Goal: Information Seeking & Learning: Learn about a topic

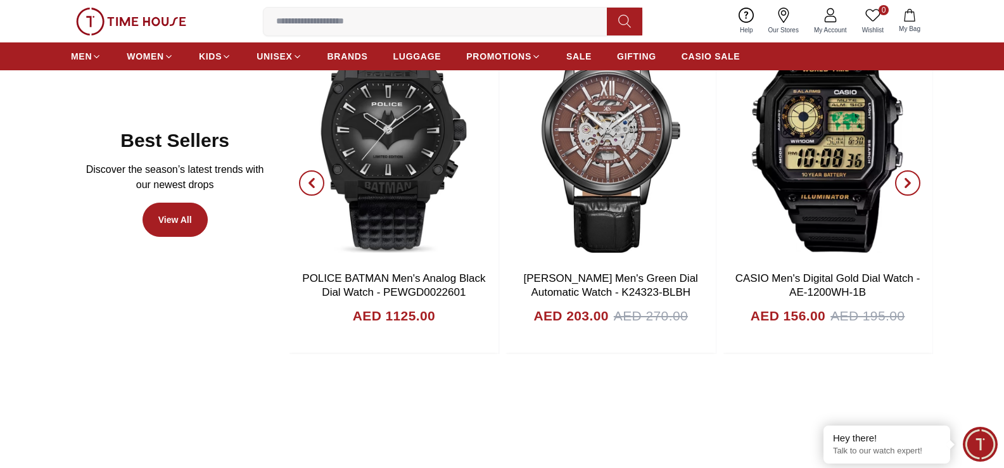
scroll to position [633, 0]
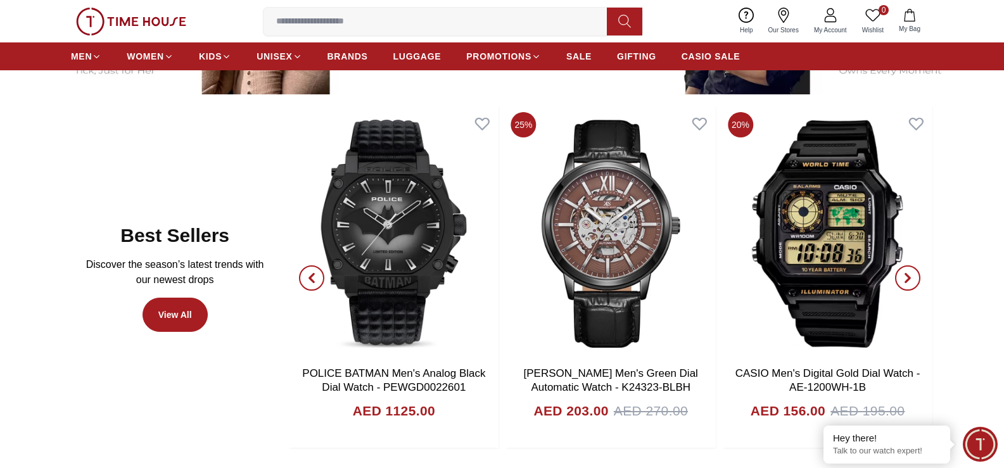
click at [305, 274] on span "button" at bounding box center [311, 277] width 25 height 25
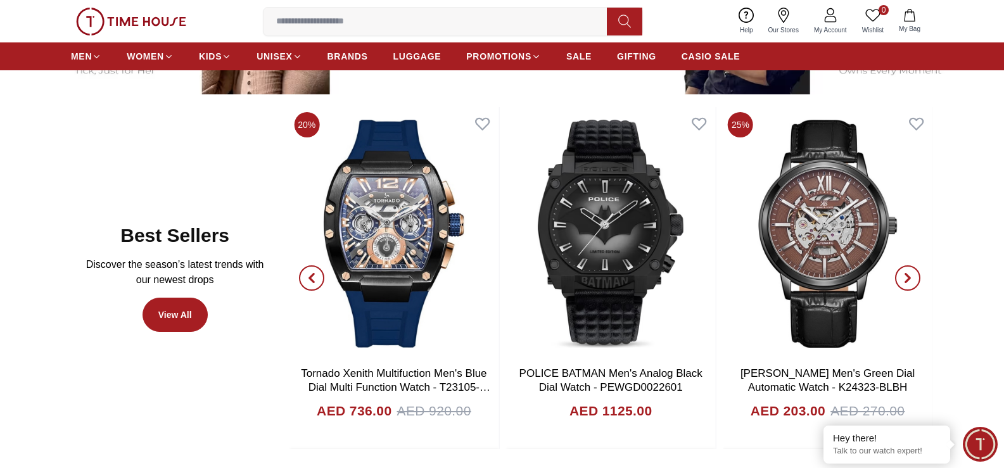
click at [911, 278] on icon "button" at bounding box center [908, 278] width 10 height 10
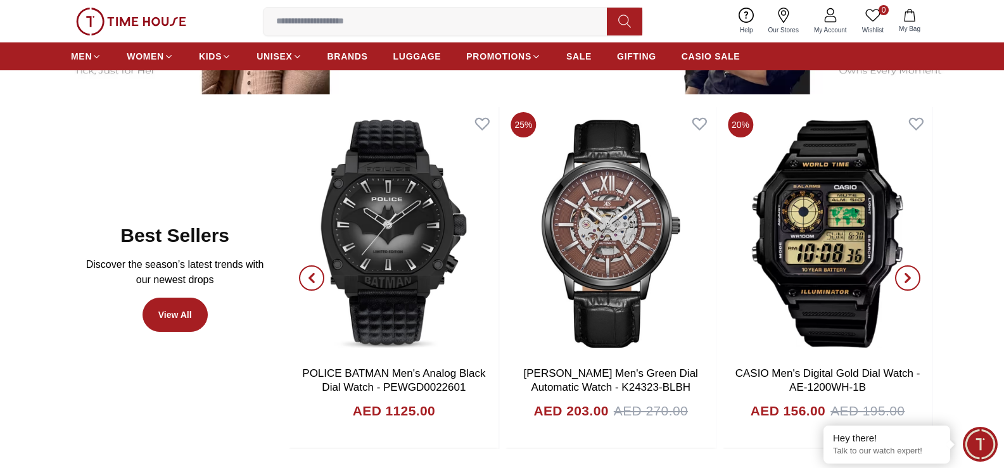
click at [911, 278] on icon "button" at bounding box center [908, 278] width 10 height 10
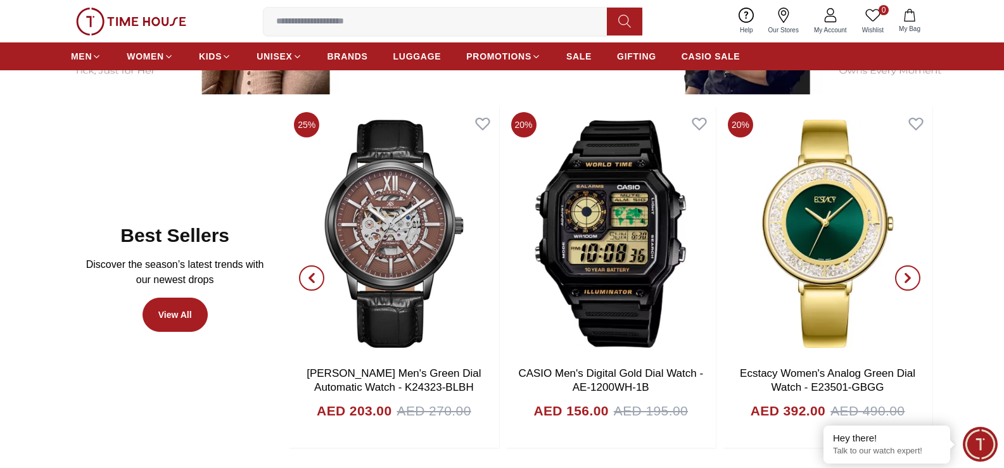
click at [911, 278] on icon "button" at bounding box center [908, 278] width 10 height 10
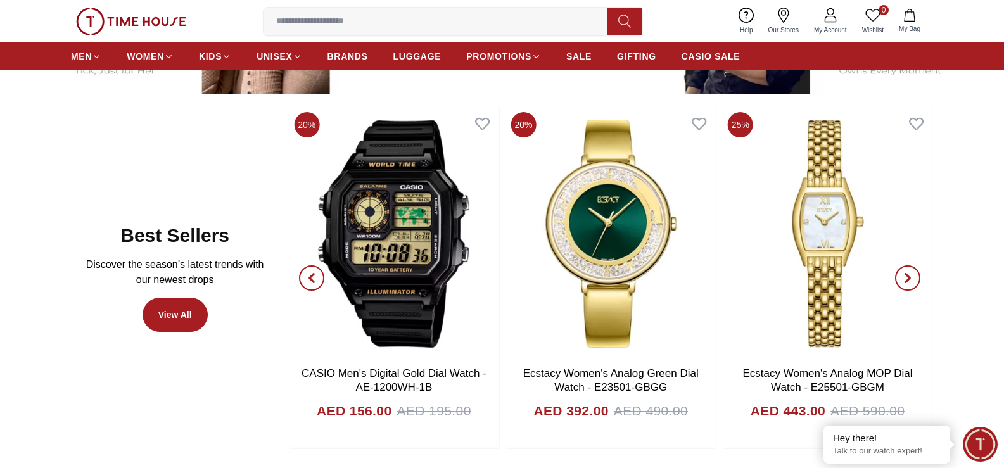
click at [911, 278] on icon "button" at bounding box center [908, 278] width 10 height 10
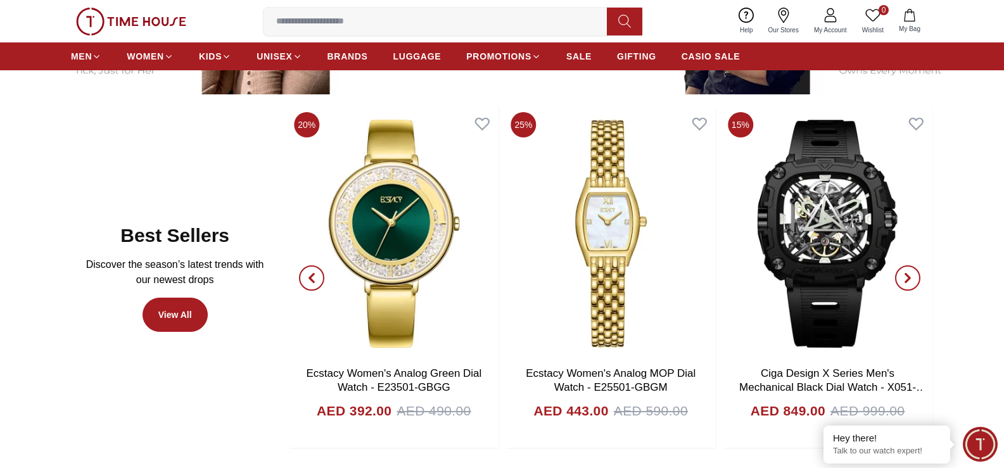
click at [911, 278] on icon "button" at bounding box center [908, 278] width 10 height 10
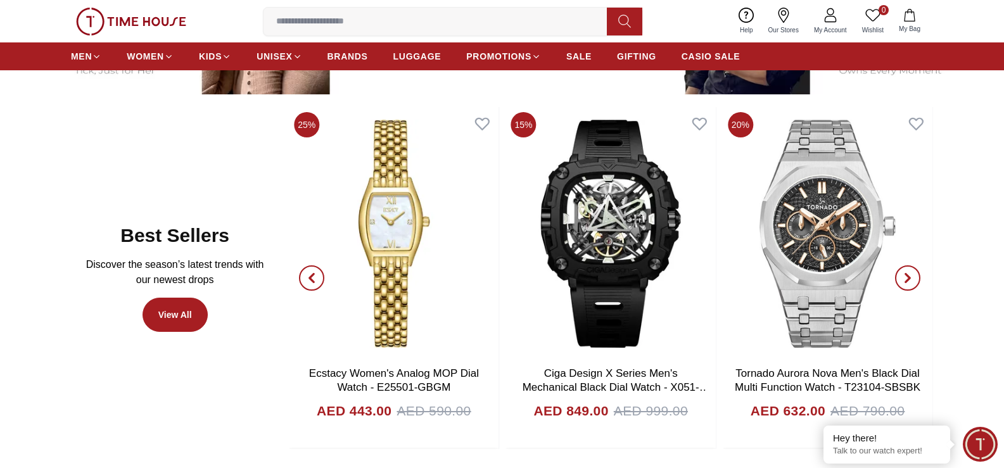
click at [911, 278] on icon "button" at bounding box center [908, 278] width 10 height 10
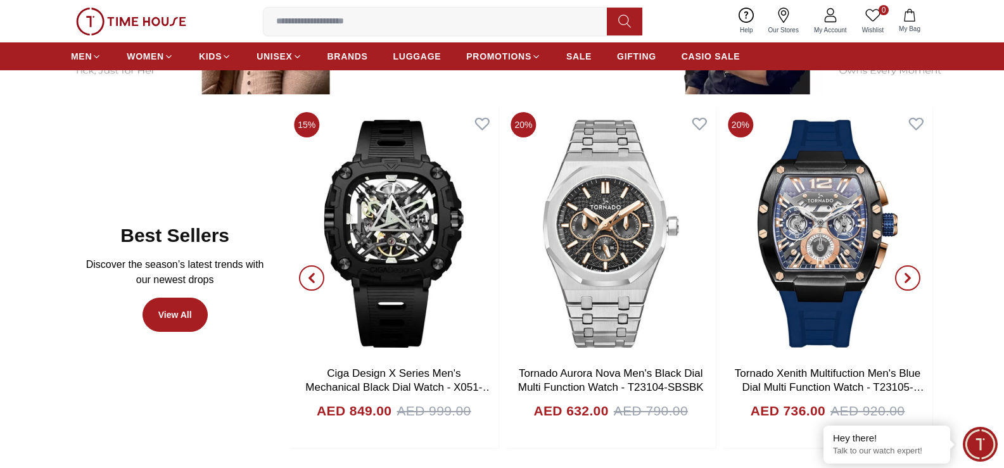
click at [911, 278] on icon "button" at bounding box center [908, 278] width 10 height 10
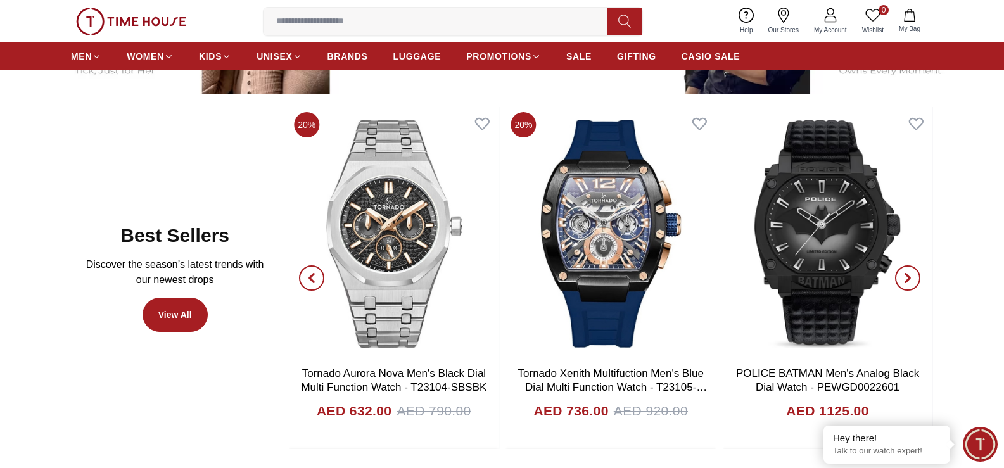
click at [911, 278] on icon "button" at bounding box center [908, 278] width 10 height 10
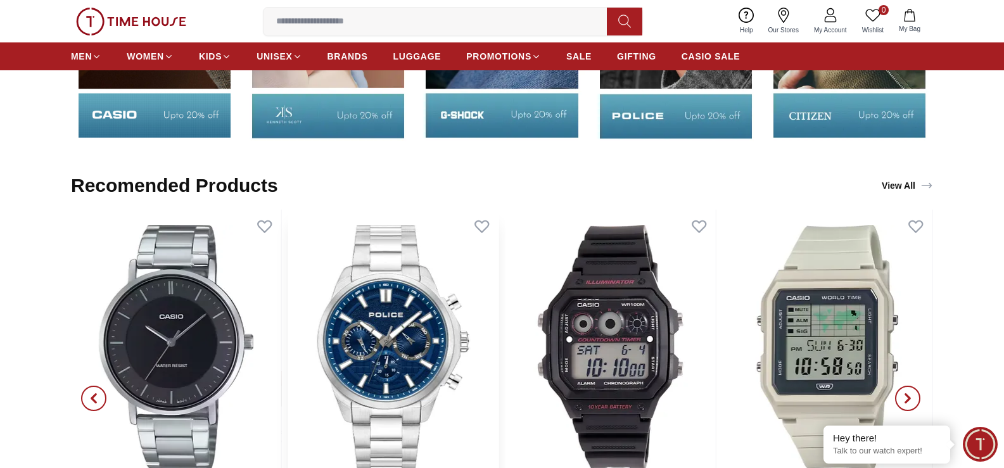
scroll to position [2154, 0]
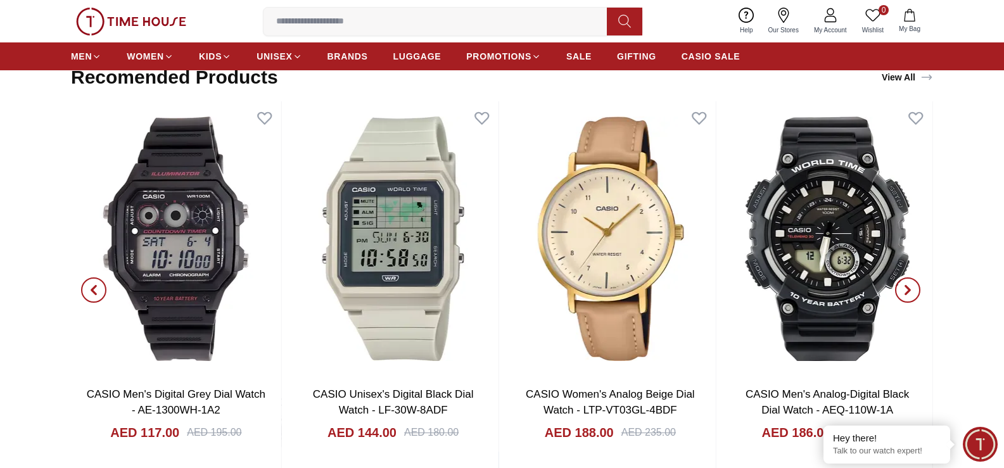
click at [911, 288] on icon "button" at bounding box center [908, 290] width 10 height 10
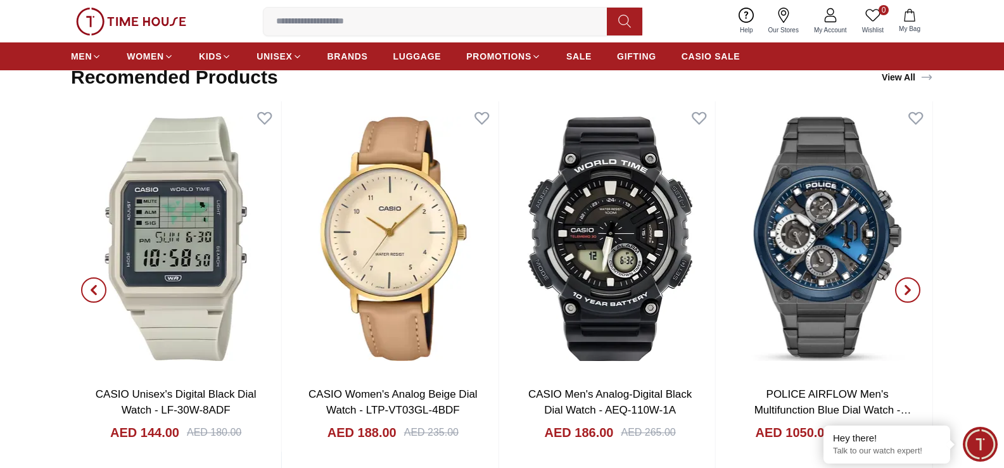
click at [911, 288] on icon "button" at bounding box center [908, 290] width 10 height 10
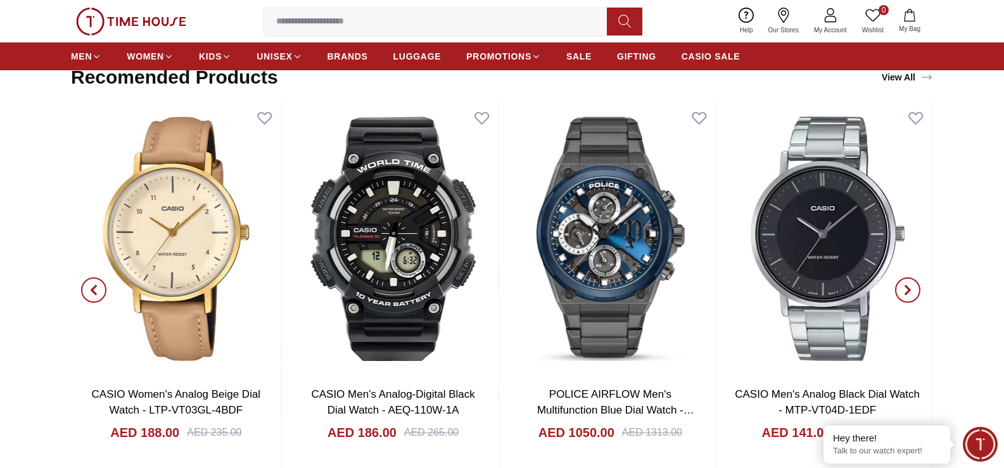
click at [911, 288] on icon "button" at bounding box center [908, 290] width 10 height 10
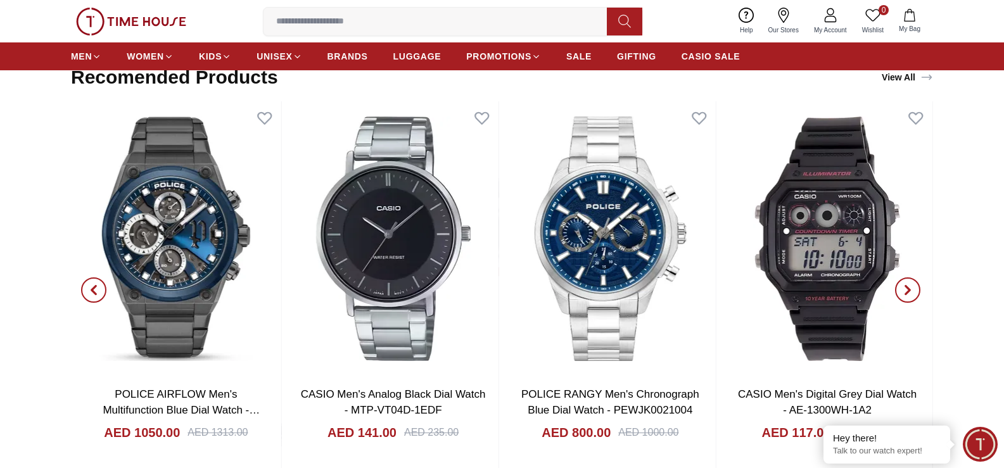
click at [407, 19] on input at bounding box center [439, 21] width 353 height 25
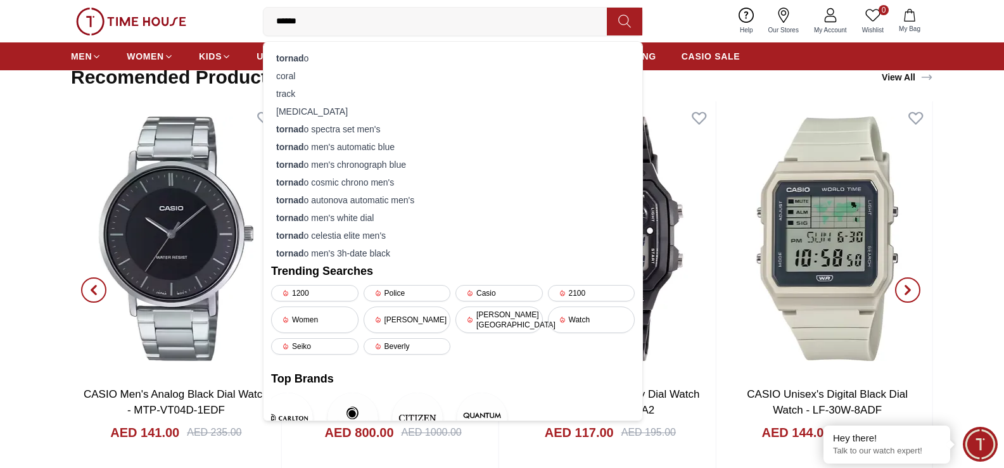
type input "*******"
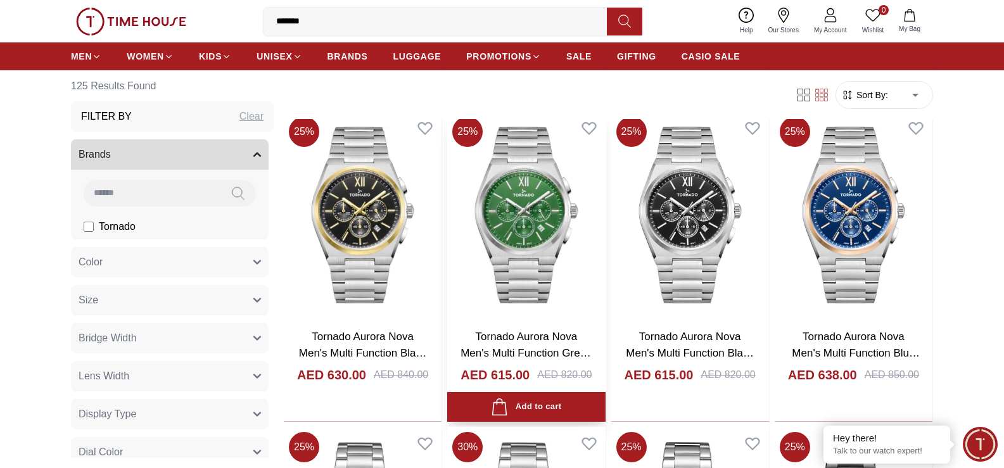
scroll to position [1267, 0]
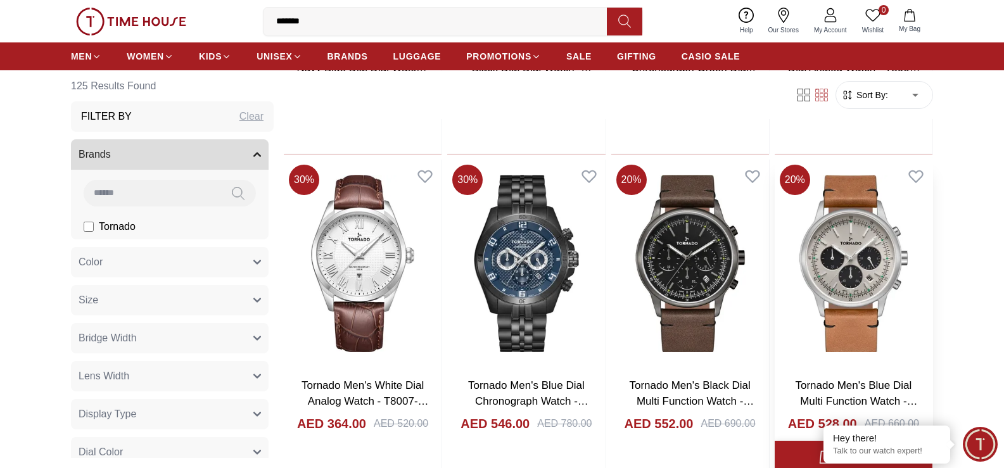
scroll to position [2914, 0]
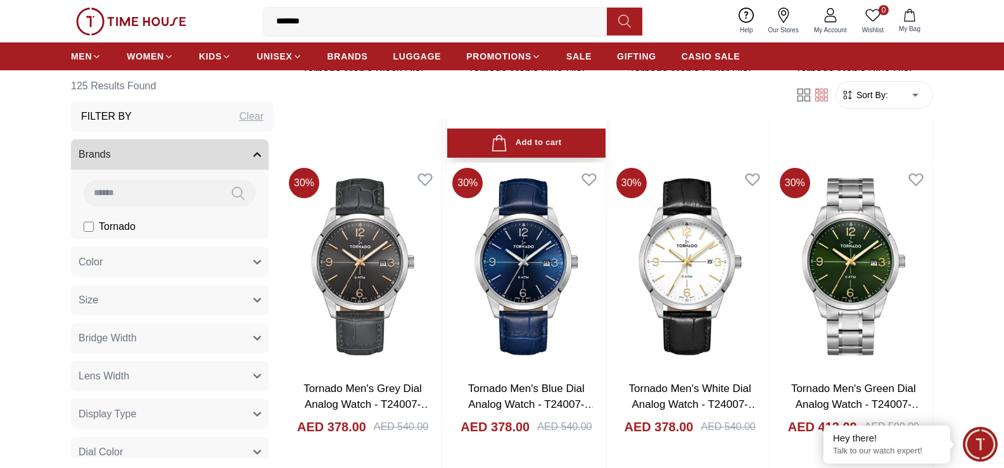
scroll to position [3104, 0]
